Goal: Information Seeking & Learning: Learn about a topic

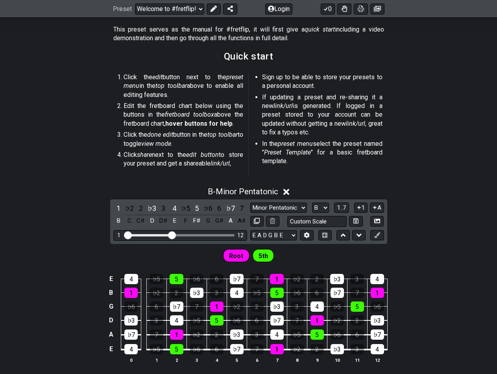
scroll to position [157, 0]
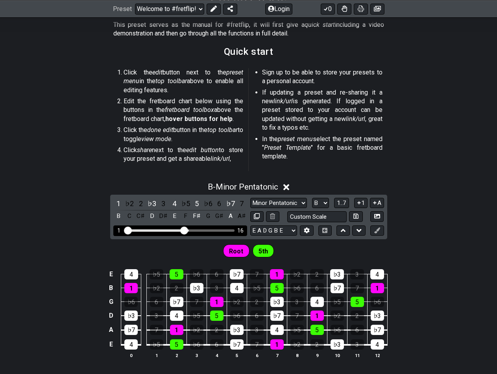
drag, startPoint x: 171, startPoint y: 229, endPoint x: 184, endPoint y: 231, distance: 13.5
click at [184, 229] on input "Visible fret range" at bounding box center [180, 229] width 112 height 0
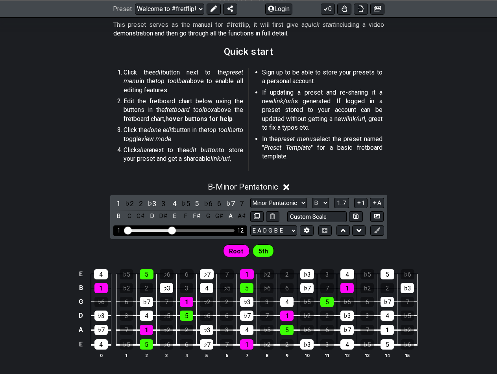
drag, startPoint x: 185, startPoint y: 230, endPoint x: 173, endPoint y: 230, distance: 11.8
click at [173, 229] on input "Visible fret range" at bounding box center [180, 229] width 112 height 0
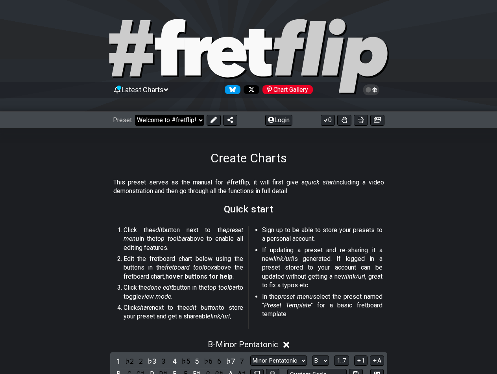
click at [177, 120] on select "Welcome to #fretflip! Initial Preset Custom Preset Minor Pentatonic Major Penta…" at bounding box center [169, 120] width 69 height 11
click at [135, 115] on select "Welcome to #fretflip! Initial Preset Custom Preset Minor Pentatonic Major Penta…" at bounding box center [169, 120] width 69 height 11
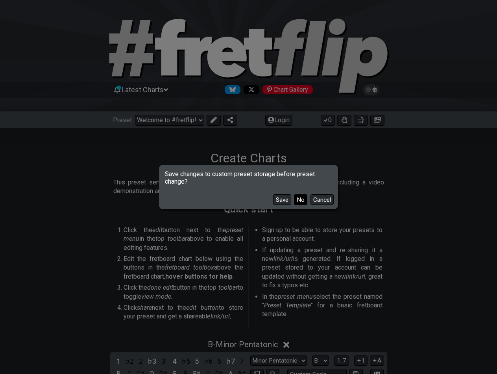
click at [297, 202] on button "No" at bounding box center [300, 199] width 13 height 11
select select "/minor-pentatonic"
select select "C"
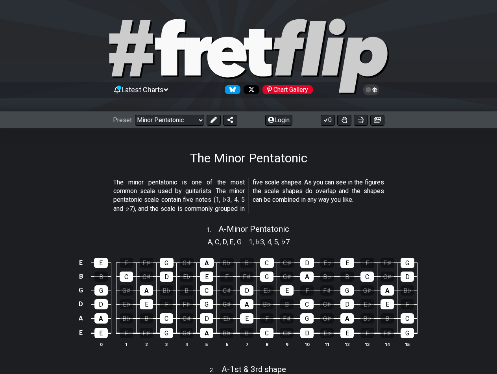
click at [150, 93] on span "Latest Charts" at bounding box center [143, 89] width 42 height 8
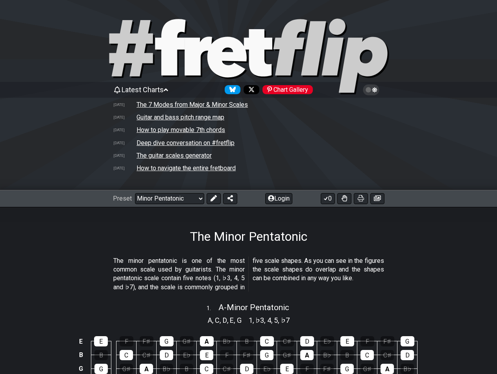
click at [159, 168] on td "How to navigate the entire fretboard" at bounding box center [186, 168] width 100 height 8
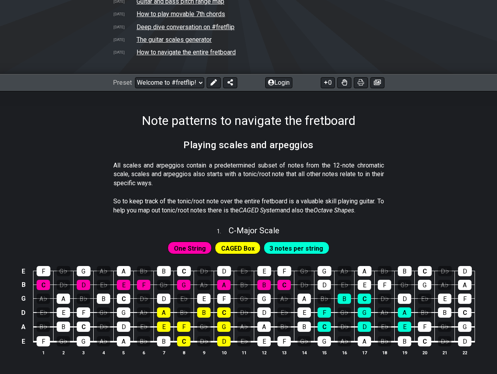
scroll to position [157, 0]
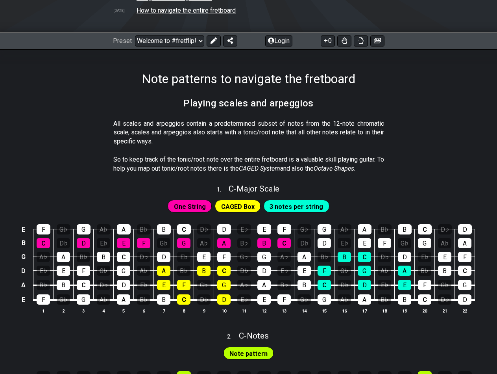
click at [233, 201] on span "CAGED Box" at bounding box center [237, 206] width 33 height 11
click at [233, 206] on span "CAGED Box" at bounding box center [237, 206] width 33 height 11
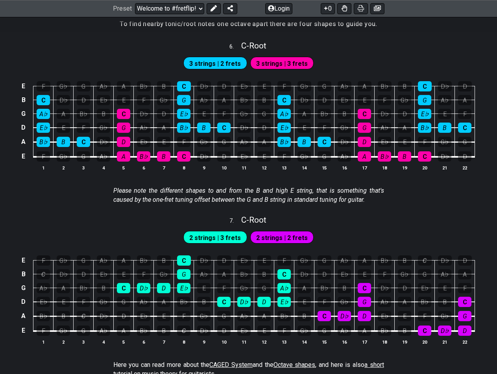
scroll to position [1135, 0]
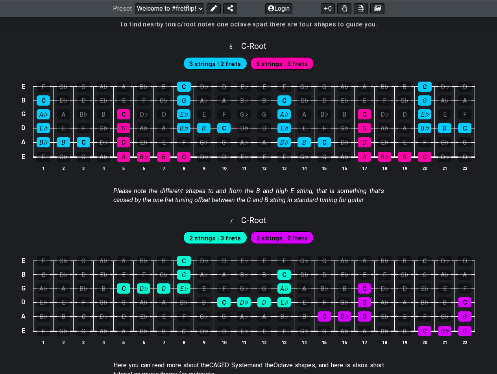
click at [272, 65] on span "3 strings | 3 frets" at bounding box center [282, 63] width 52 height 11
click at [223, 57] on div "3 strings | 2 frets" at bounding box center [215, 63] width 64 height 13
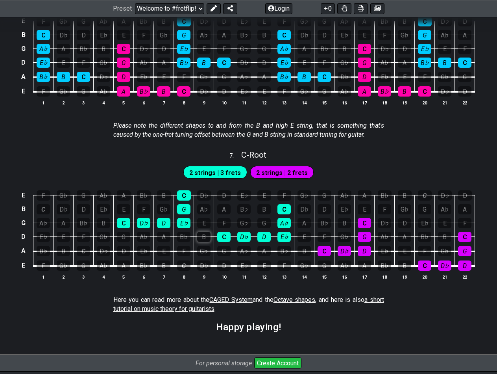
scroll to position [1293, 0]
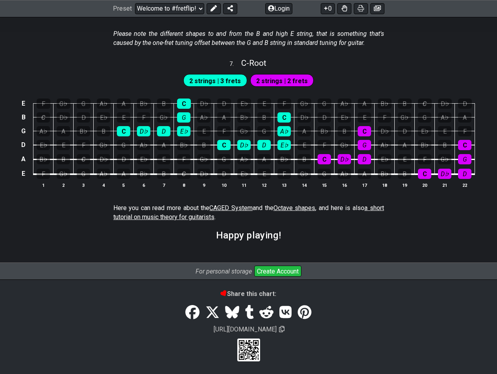
click at [233, 208] on span "CAGED System" at bounding box center [230, 207] width 43 height 7
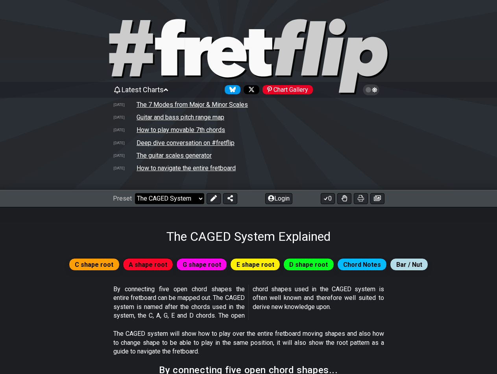
click at [194, 195] on select "Welcome to #fretflip! Initial Preset Custom Preset Minor Pentatonic Major Penta…" at bounding box center [169, 198] width 69 height 11
click at [135, 193] on select "Welcome to #fretflip! Initial Preset Custom Preset Minor Pentatonic Major Penta…" at bounding box center [169, 198] width 69 height 11
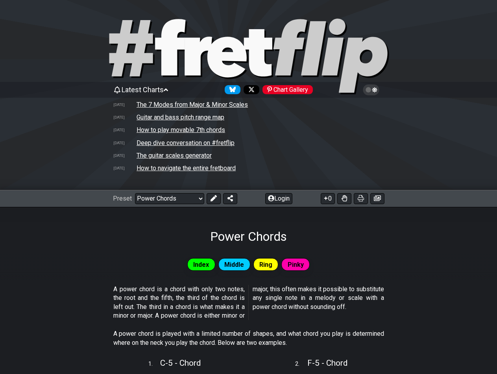
click at [210, 48] on icon at bounding box center [226, 57] width 39 height 41
select select "/welcome"
select select "C"
